Goal: Task Accomplishment & Management: Manage account settings

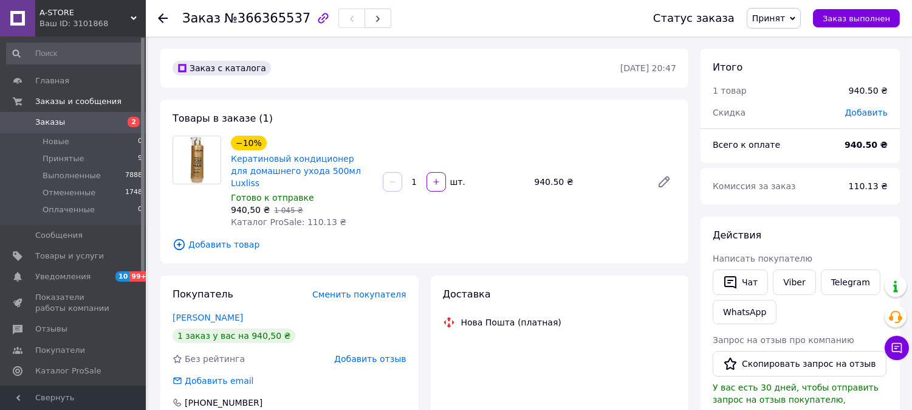
click at [72, 122] on span "Заказы" at bounding box center [73, 122] width 77 height 11
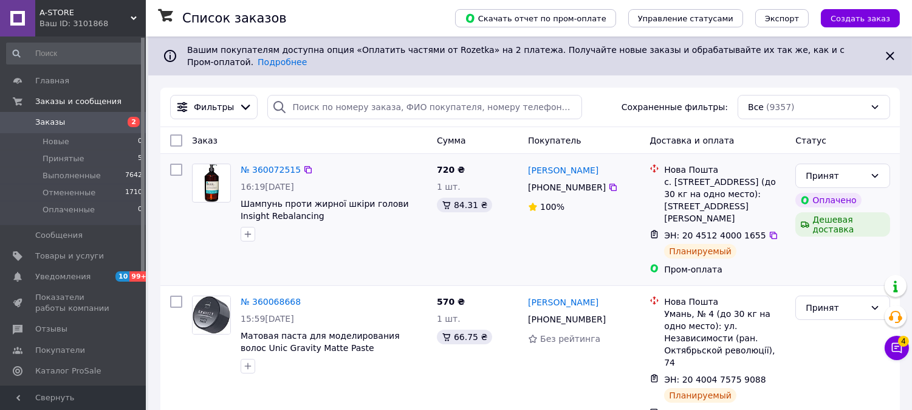
scroll to position [67, 0]
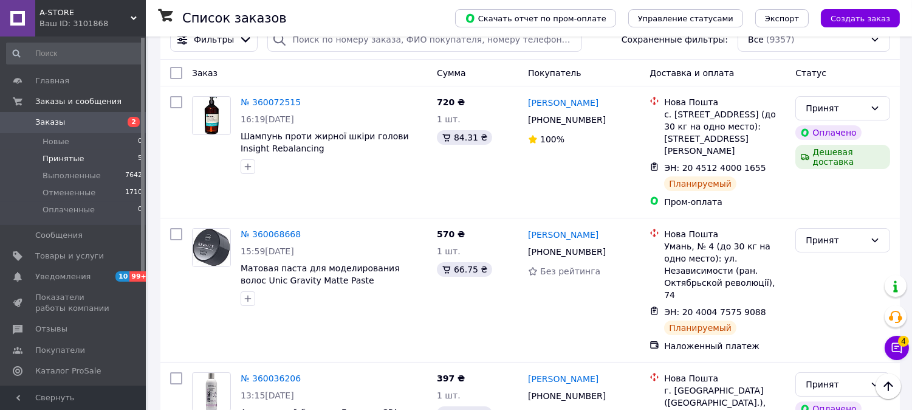
click at [94, 157] on li "Принятые 5" at bounding box center [75, 158] width 150 height 17
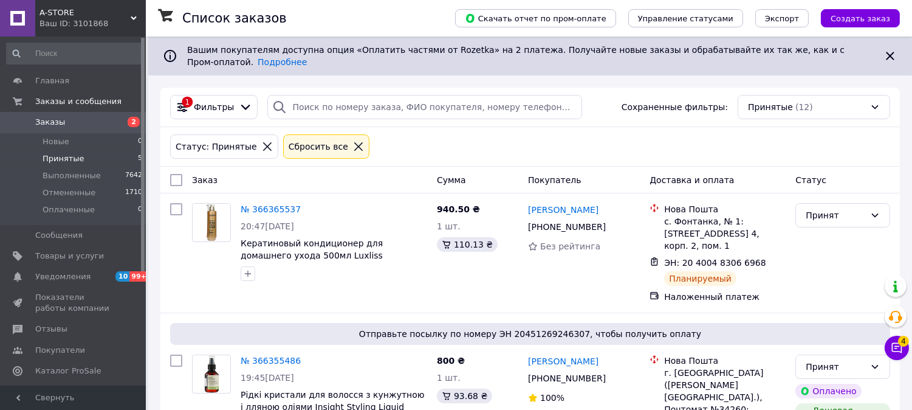
click at [55, 122] on span "Заказы" at bounding box center [50, 122] width 30 height 11
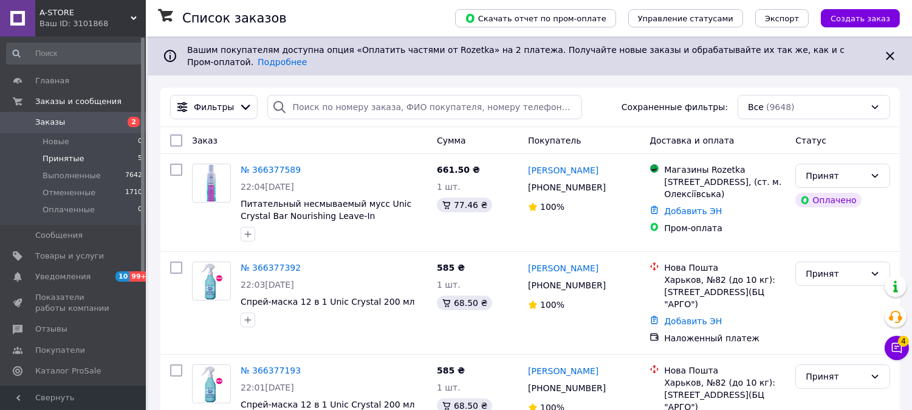
click at [55, 157] on span "Принятые" at bounding box center [64, 158] width 42 height 11
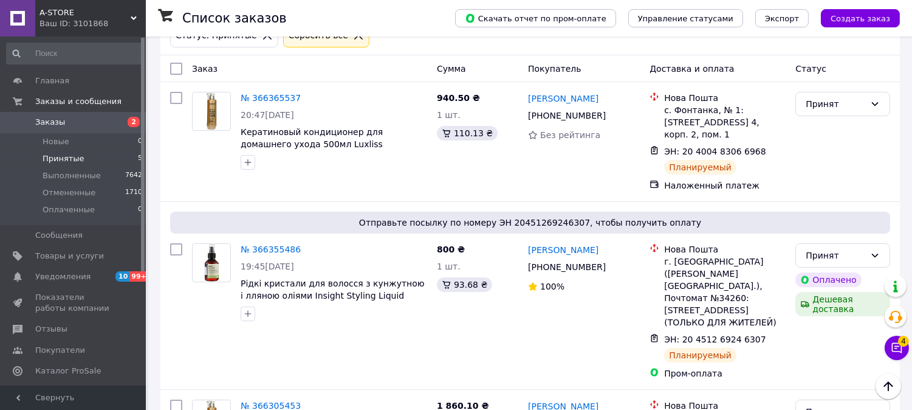
scroll to position [135, 0]
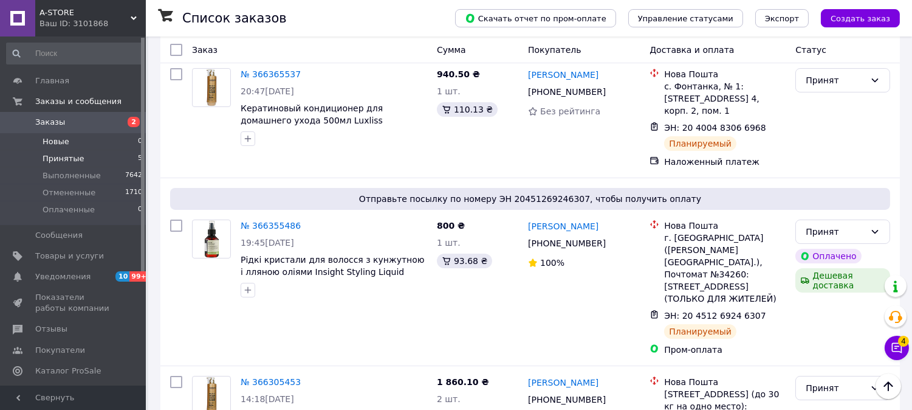
click at [50, 141] on span "Новые" at bounding box center [56, 141] width 27 height 11
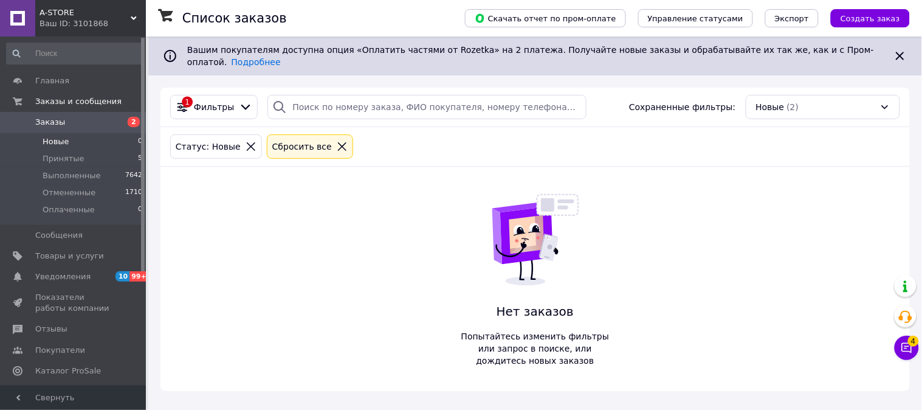
click at [61, 120] on span "Заказы" at bounding box center [73, 122] width 77 height 11
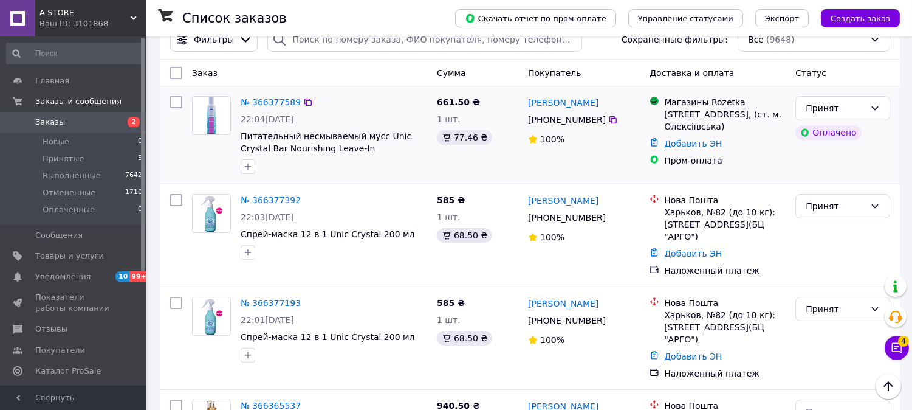
scroll to position [135, 0]
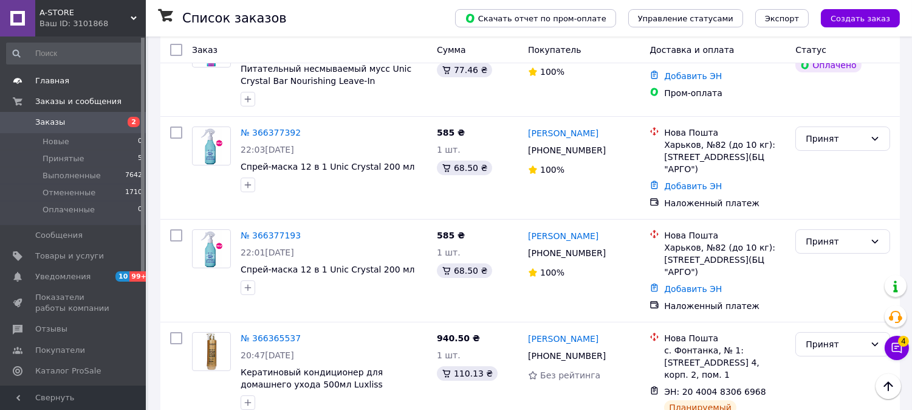
click at [64, 75] on span "Главная" at bounding box center [73, 80] width 77 height 11
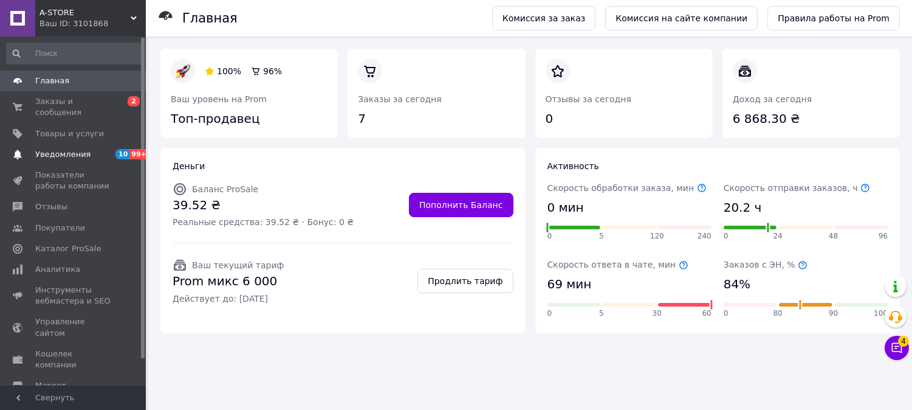
click at [88, 149] on span "Уведомления" at bounding box center [73, 154] width 77 height 11
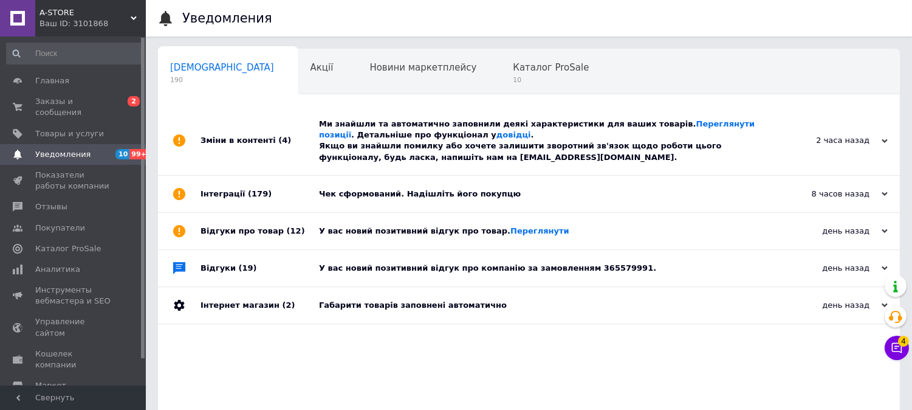
click at [387, 232] on div "У вас новий позитивний відгук про товар. Переглянути" at bounding box center [542, 230] width 447 height 11
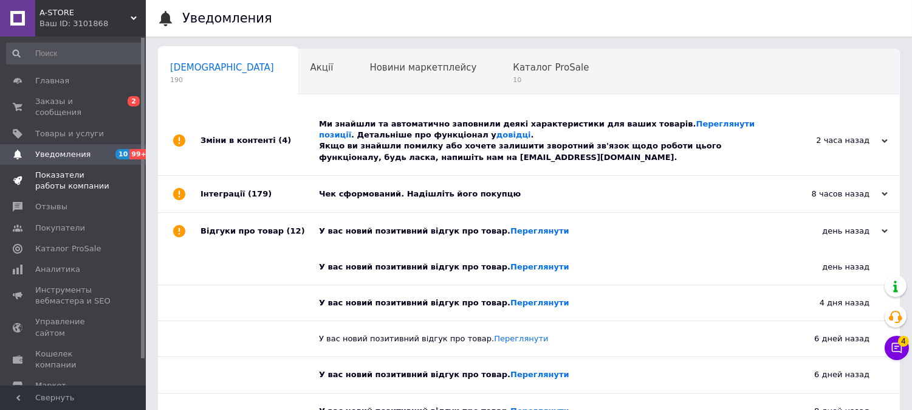
click at [97, 170] on span "Показатели работы компании" at bounding box center [73, 181] width 77 height 22
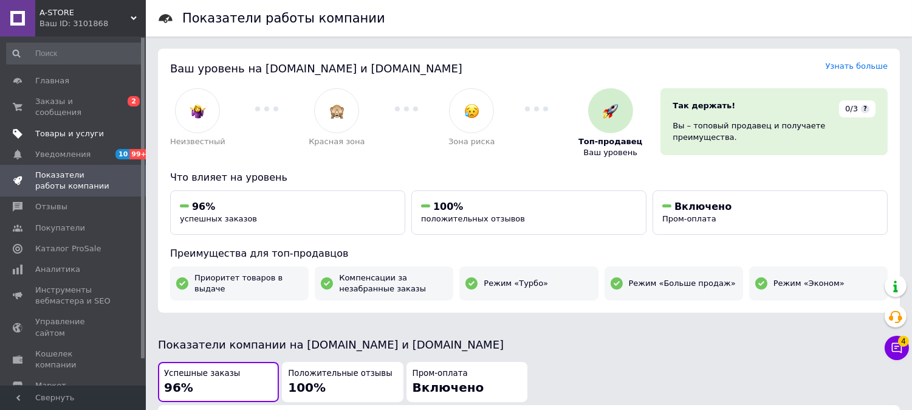
click at [79, 129] on link "Товары и услуги" at bounding box center [75, 133] width 150 height 21
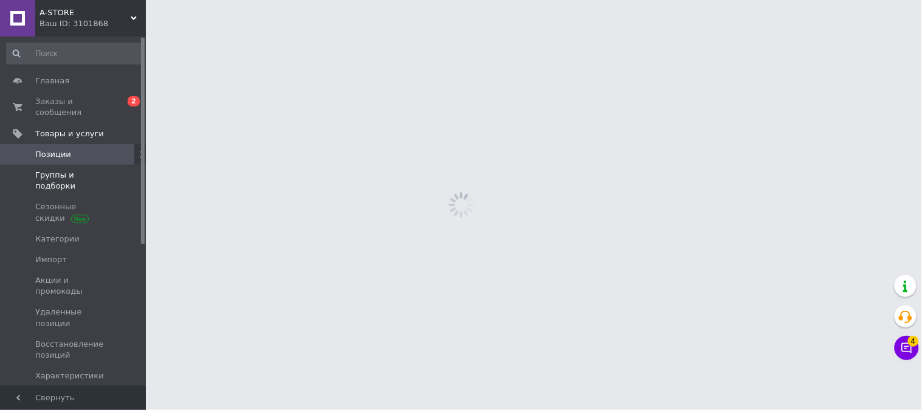
click at [102, 169] on link "Группы и подборки" at bounding box center [75, 181] width 150 height 32
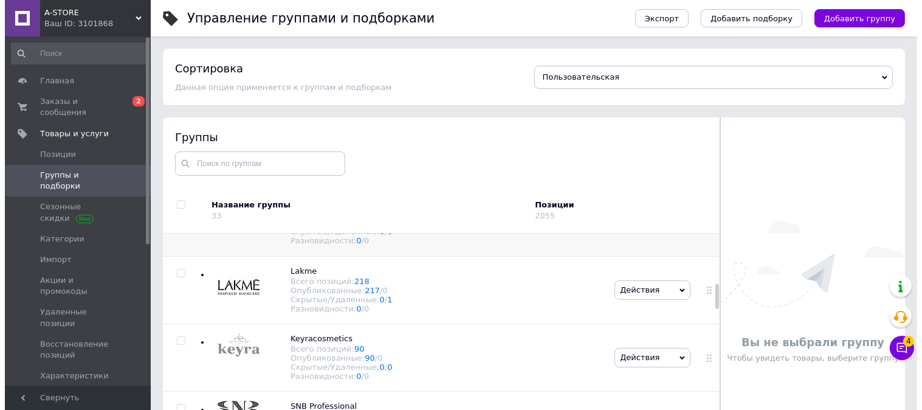
scroll to position [472, 0]
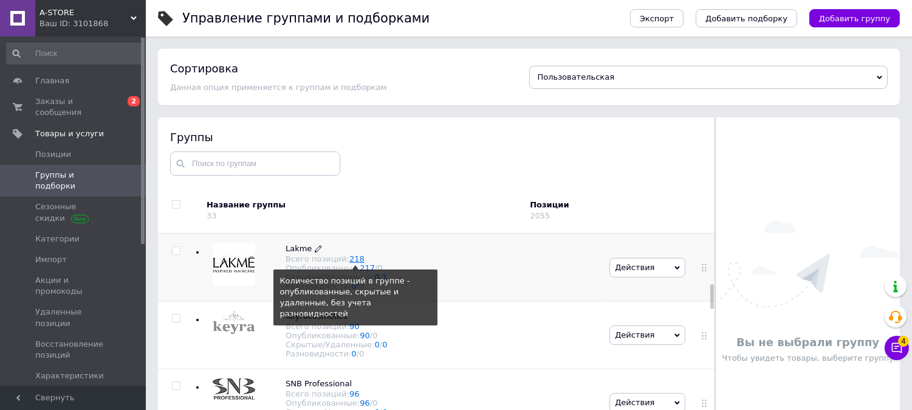
click at [349, 263] on link "218" at bounding box center [356, 258] width 15 height 9
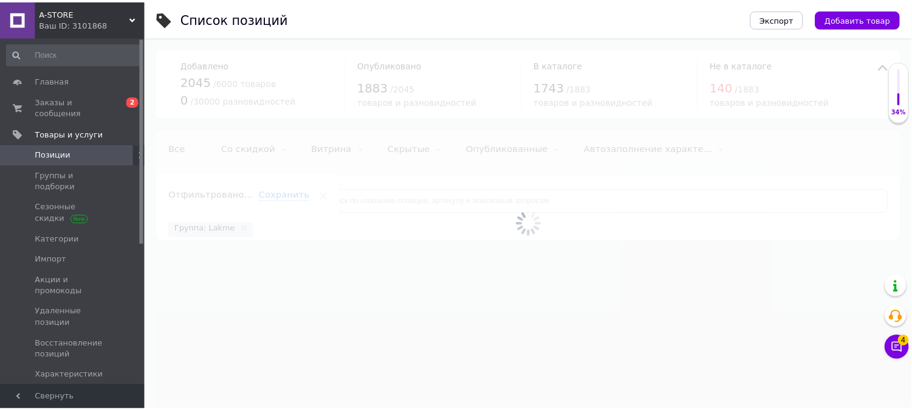
scroll to position [0, 58]
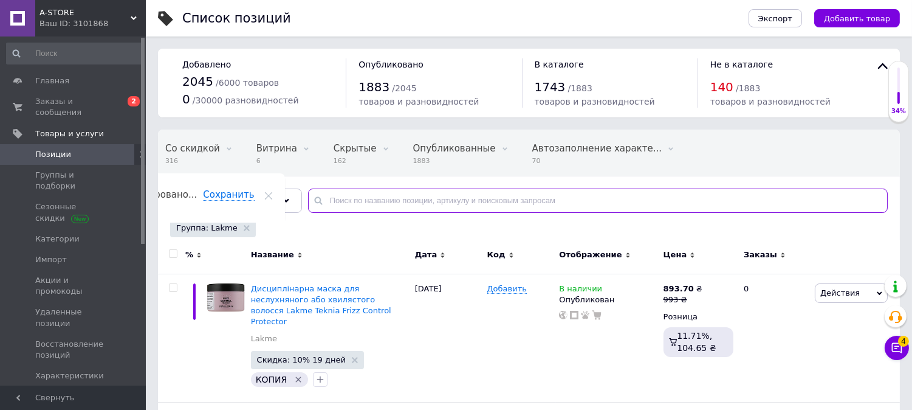
click at [399, 202] on input "text" at bounding box center [598, 200] width 580 height 24
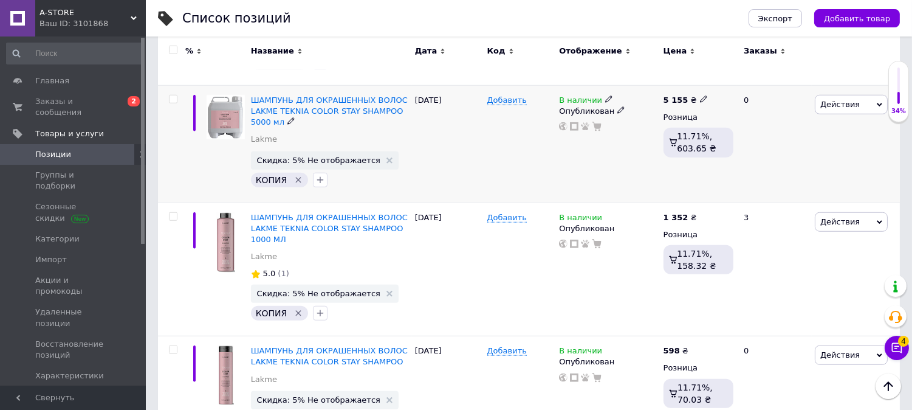
scroll to position [1891, 0]
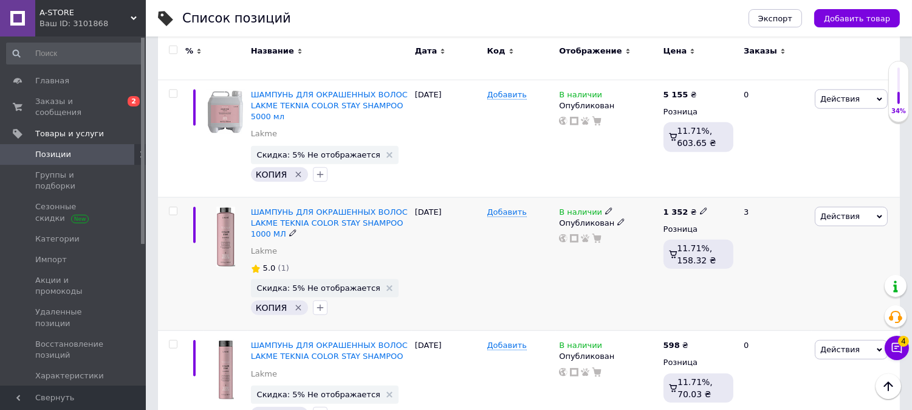
type input "colored"
click at [700, 207] on icon at bounding box center [703, 210] width 7 height 7
click at [749, 185] on input "1352" at bounding box center [758, 197] width 92 height 24
type input "1467"
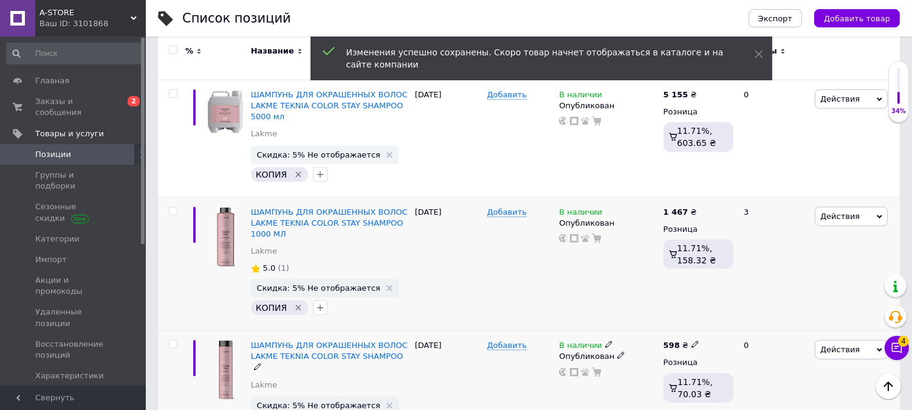
click at [695, 340] on div "598 ₴" at bounding box center [699, 345] width 70 height 11
click at [692, 340] on icon at bounding box center [695, 343] width 7 height 7
type input "5"
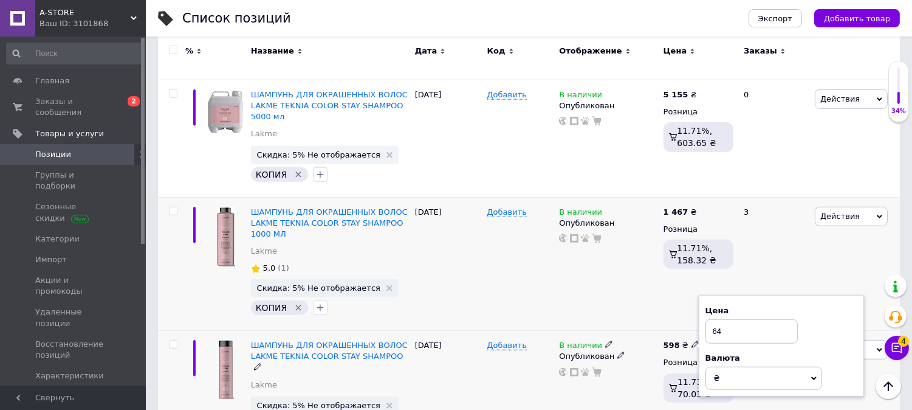
type input "648"
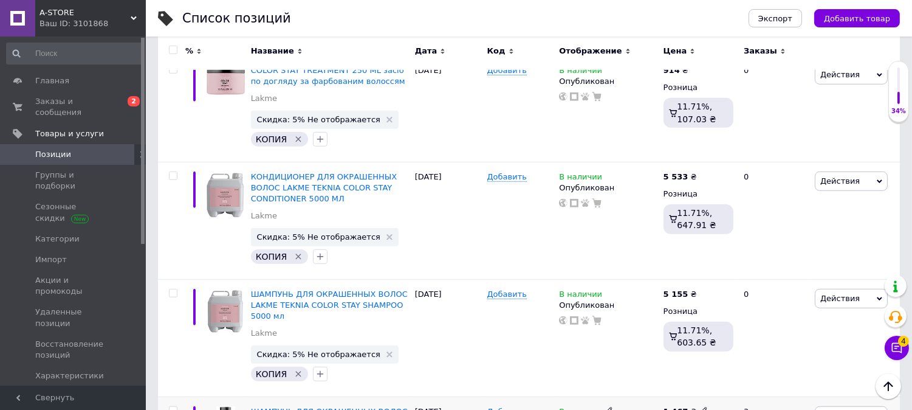
scroll to position [1688, 0]
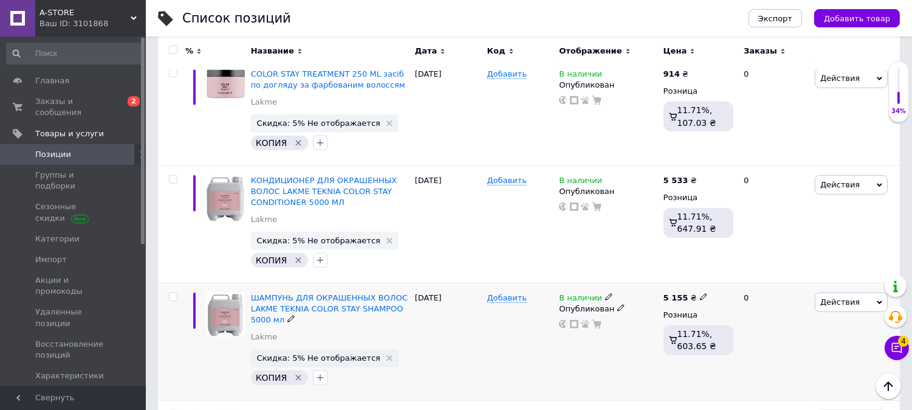
click at [700, 293] on icon at bounding box center [703, 296] width 7 height 7
type input "5593"
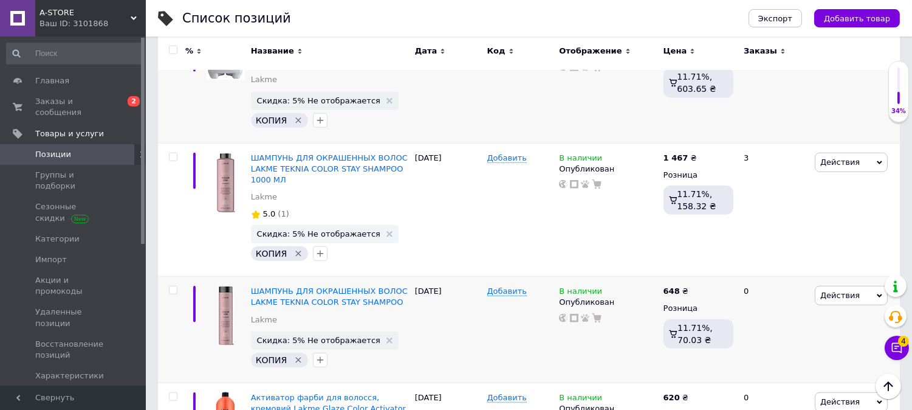
scroll to position [1958, 0]
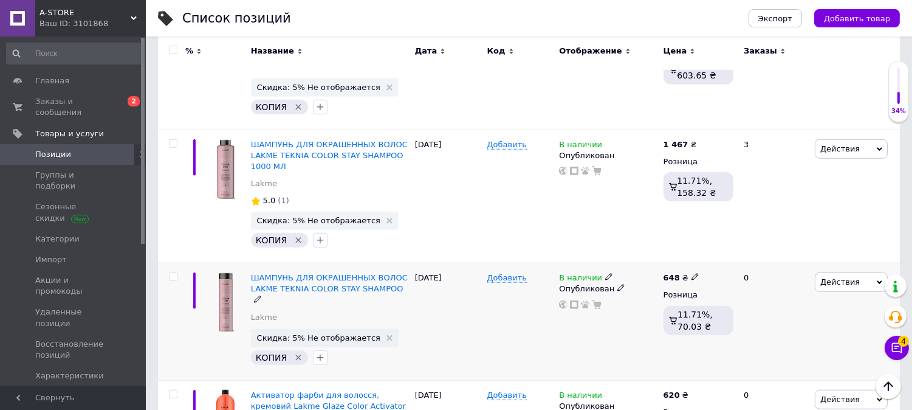
click at [261, 295] on use at bounding box center [257, 298] width 7 height 7
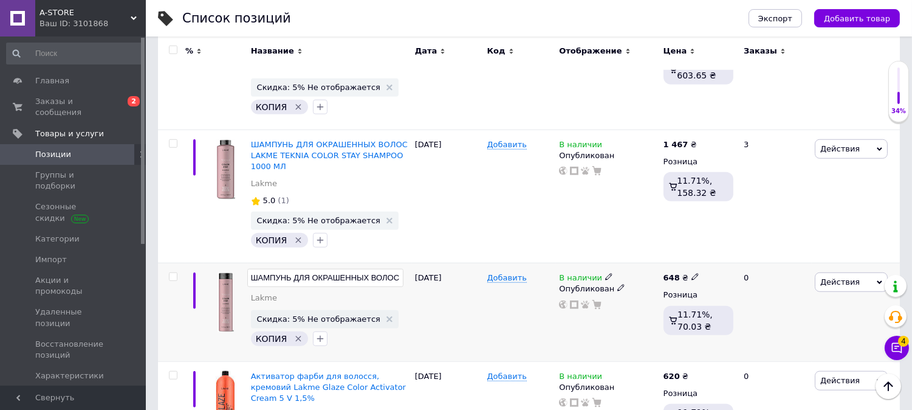
scroll to position [0, 153]
drag, startPoint x: 280, startPoint y: 235, endPoint x: 415, endPoint y: 232, distance: 135.0
click at [415, 263] on div "ШАМПУНЬ ДЛЯ ОКРАШЕННЫХ ВОЛОС LAKME TEKNIA COLOR STAY SHAMPOO Lakme Скидка: 5% Н…" at bounding box center [529, 312] width 742 height 98
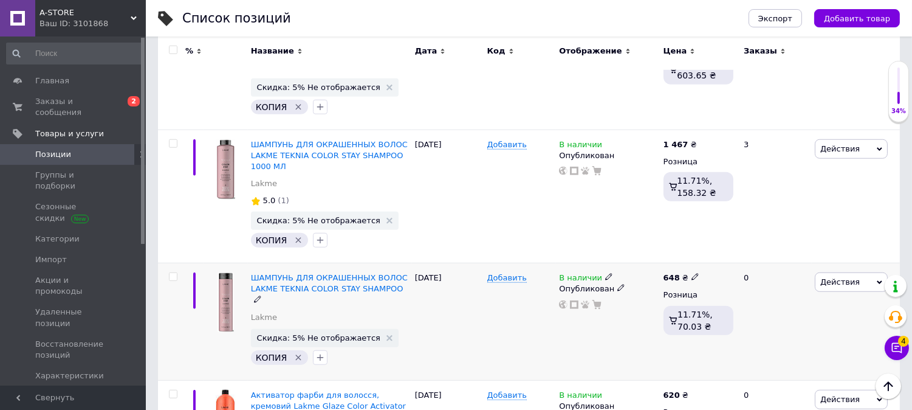
click at [861, 272] on span "Действия" at bounding box center [851, 281] width 73 height 19
click at [758, 331] on li "Копировать" at bounding box center [801, 339] width 173 height 17
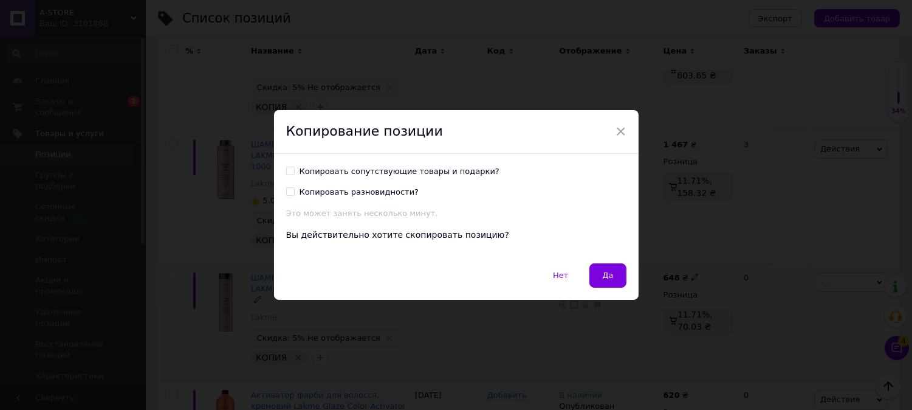
scroll to position [1909, 0]
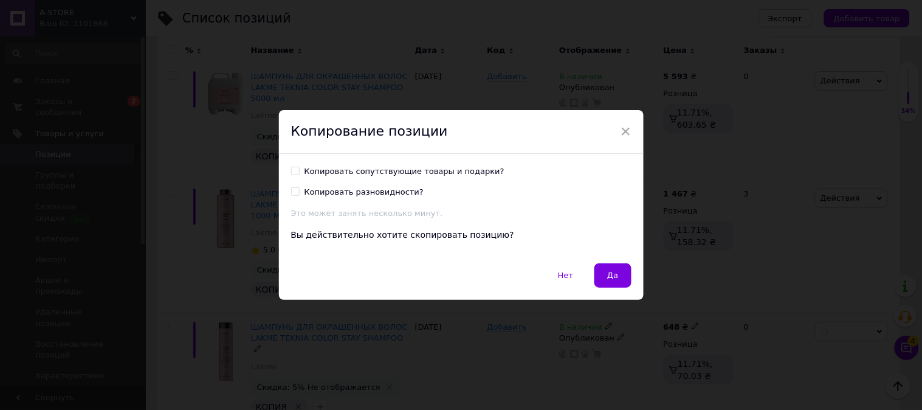
click at [435, 168] on div "Копировать сопутствующие товары и подарки?" at bounding box center [405, 171] width 200 height 11
click at [299, 168] on input "Копировать сопутствующие товары и подарки?" at bounding box center [295, 171] width 8 height 8
checkbox input "true"
click at [620, 270] on button "Да" at bounding box center [612, 275] width 36 height 24
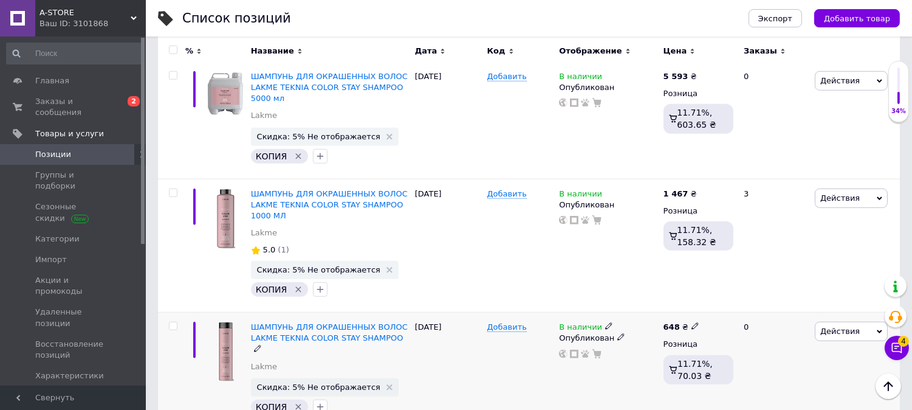
scroll to position [0, 69]
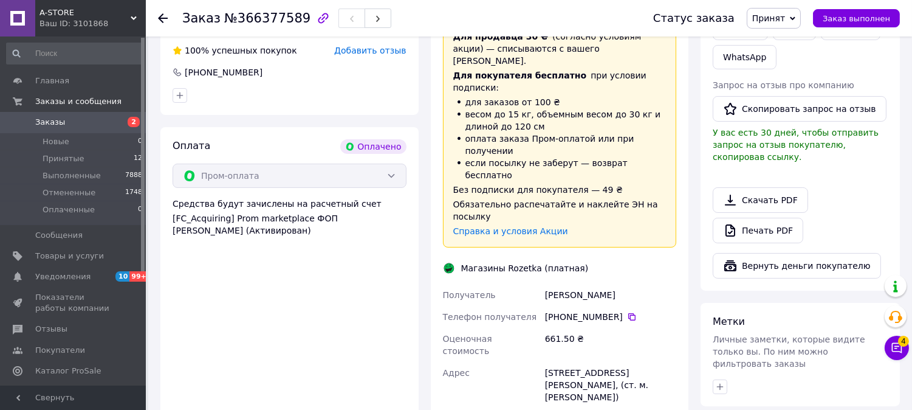
scroll to position [524, 0]
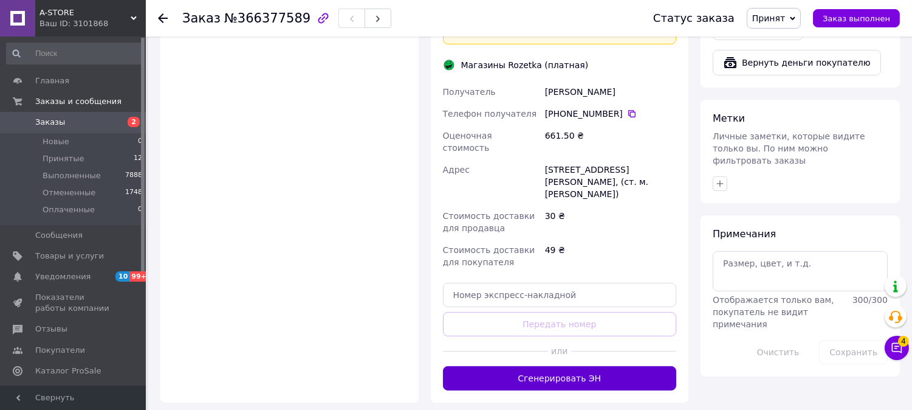
click at [535, 366] on button "Сгенерировать ЭН" at bounding box center [560, 378] width 234 height 24
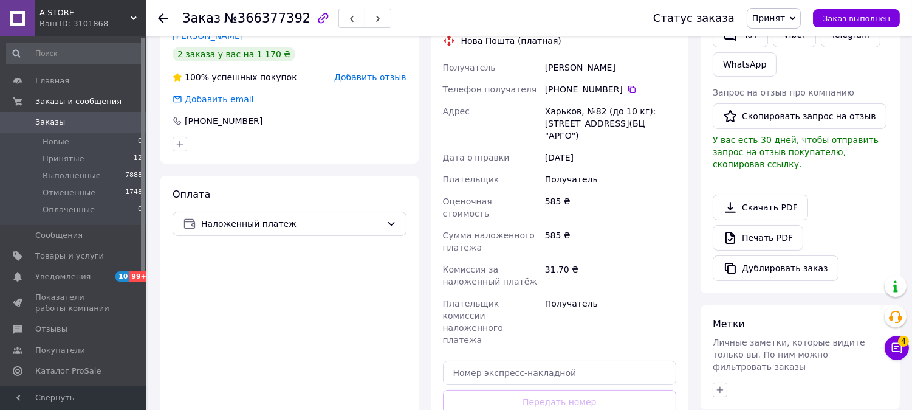
scroll to position [270, 0]
click at [627, 86] on icon at bounding box center [632, 89] width 10 height 10
drag, startPoint x: 584, startPoint y: 63, endPoint x: 543, endPoint y: 67, distance: 40.9
click at [543, 67] on div "Ломакина Алина" at bounding box center [611, 67] width 136 height 22
copy div "Ломакина"
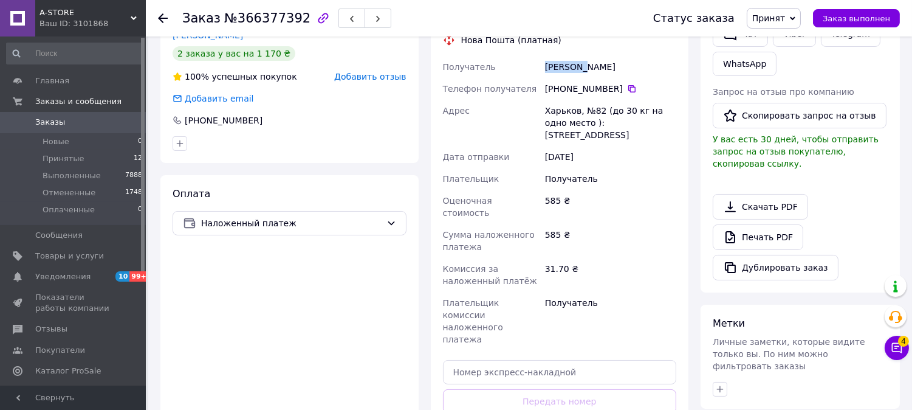
drag, startPoint x: 613, startPoint y: 64, endPoint x: 587, endPoint y: 69, distance: 26.7
click at [587, 69] on div "Ломакина Алина" at bounding box center [611, 67] width 136 height 22
copy div "Алина"
click at [578, 360] on input "text" at bounding box center [560, 372] width 234 height 24
paste input "20400483070315"
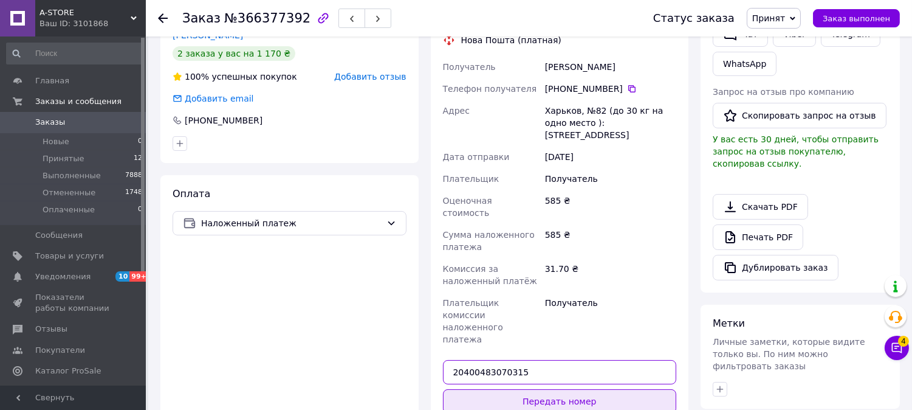
type input "20400483070315"
click at [567, 389] on button "Передать номер" at bounding box center [560, 401] width 234 height 24
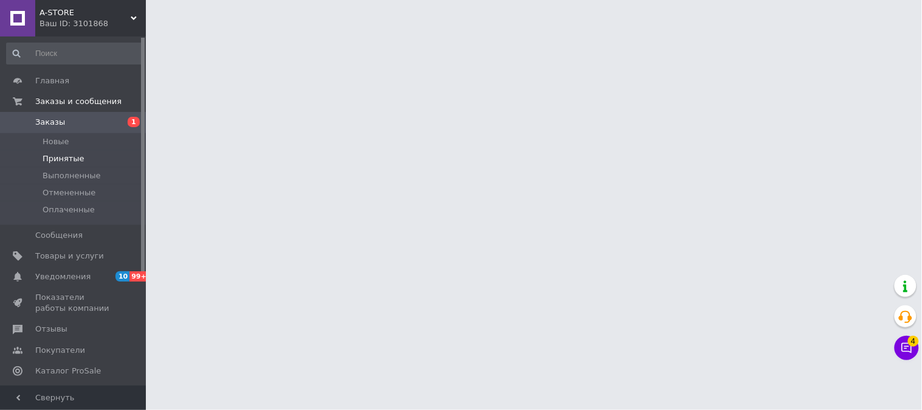
click at [98, 125] on span "Заказы" at bounding box center [73, 122] width 77 height 11
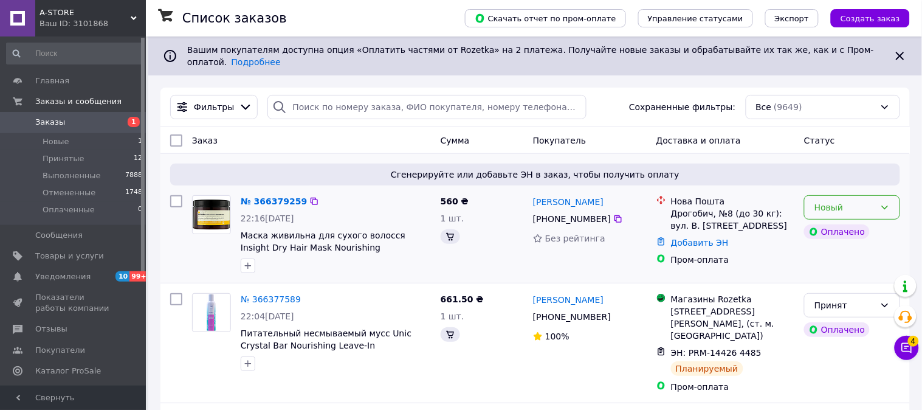
click at [828, 201] on div "Новый" at bounding box center [844, 207] width 61 height 13
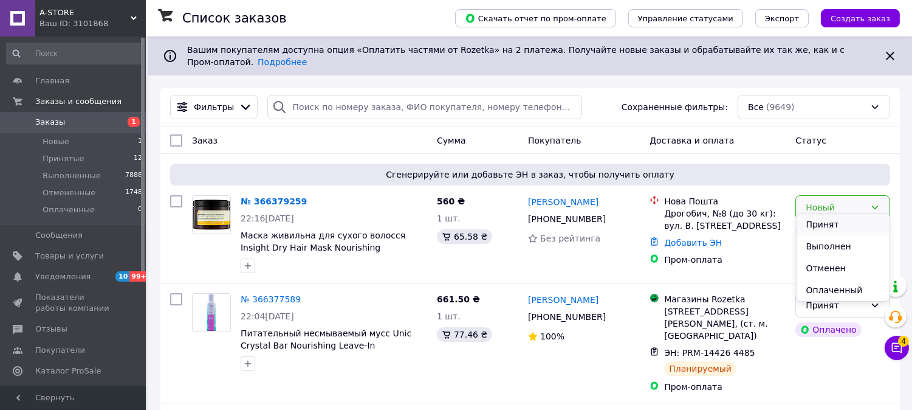
click at [814, 221] on li "Принят" at bounding box center [844, 224] width 94 height 22
click at [277, 196] on link "№ 366379259" at bounding box center [274, 201] width 66 height 10
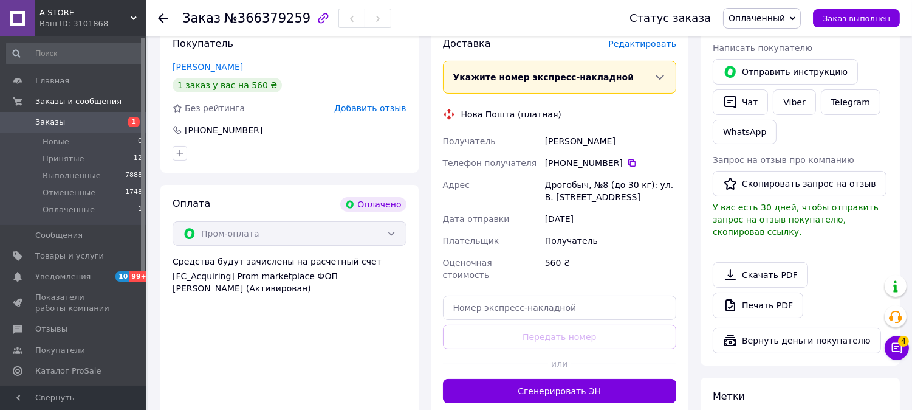
scroll to position [270, 0]
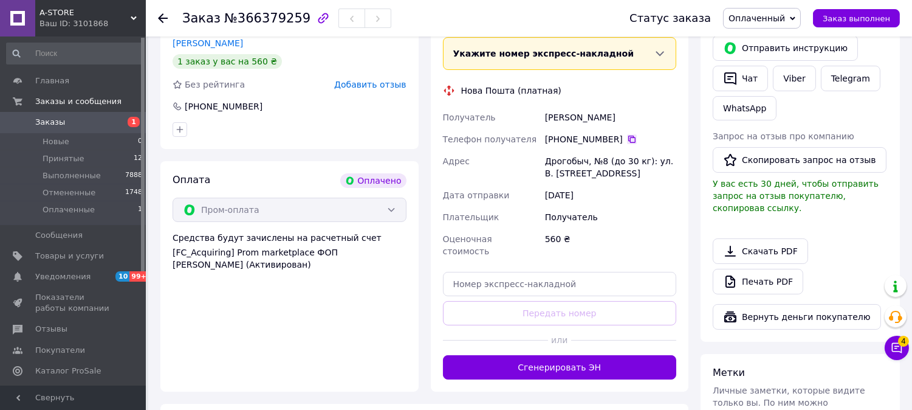
click at [627, 139] on icon at bounding box center [632, 139] width 10 height 10
drag, startPoint x: 587, startPoint y: 118, endPoint x: 549, endPoint y: 119, distance: 37.7
click at [541, 120] on div "Получатель [PERSON_NAME] Телефон получателя [PHONE_NUMBER]   Адрес Дрогобыч, №8…" at bounding box center [560, 184] width 239 height 156
copy div "Получатель [PERSON_NAME]"
drag, startPoint x: 657, startPoint y: 119, endPoint x: 607, endPoint y: 115, distance: 50.6
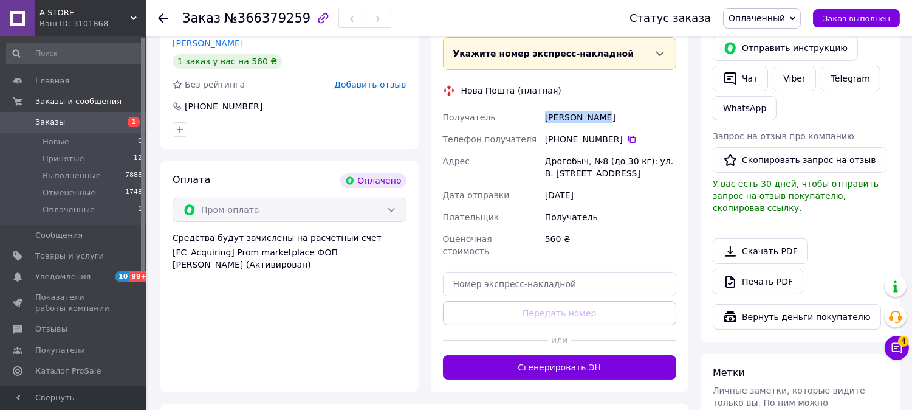
click at [607, 115] on div "[PERSON_NAME]" at bounding box center [611, 117] width 136 height 22
copy div "[PERSON_NAME]"
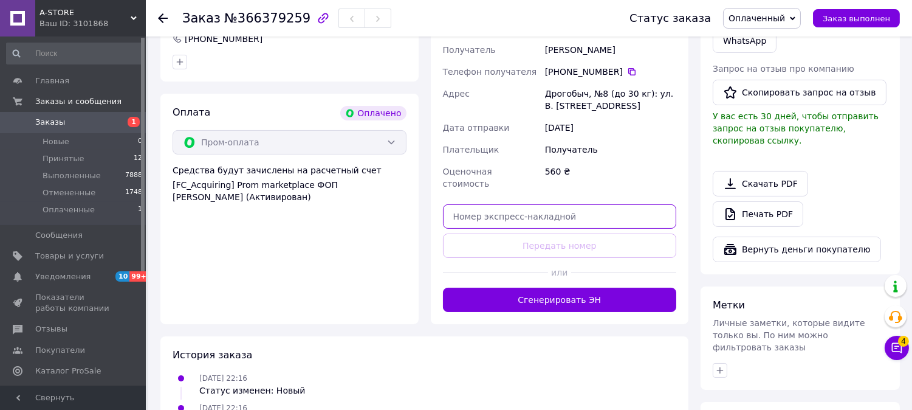
click at [531, 204] on input "text" at bounding box center [560, 216] width 234 height 24
paste input "20400483071654"
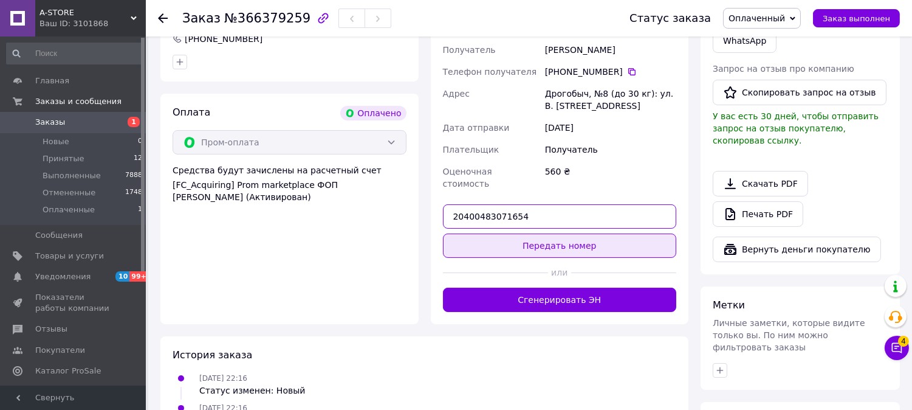
type input "20400483071654"
click at [547, 233] on button "Передать номер" at bounding box center [560, 245] width 234 height 24
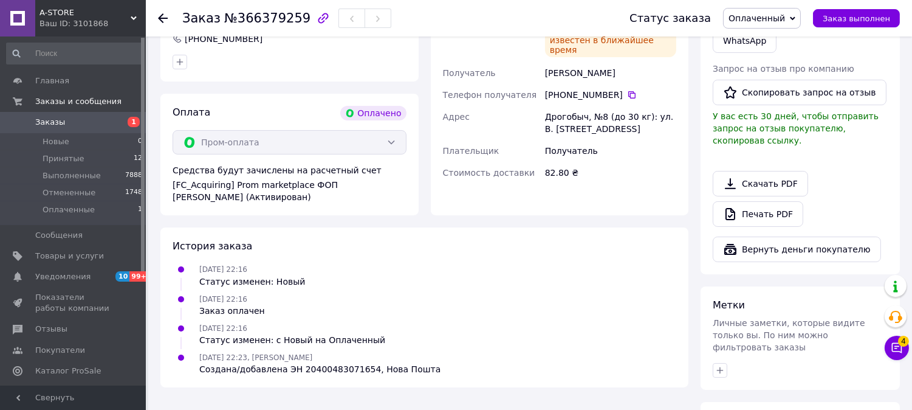
scroll to position [270, 0]
